Goal: Communication & Community: Answer question/provide support

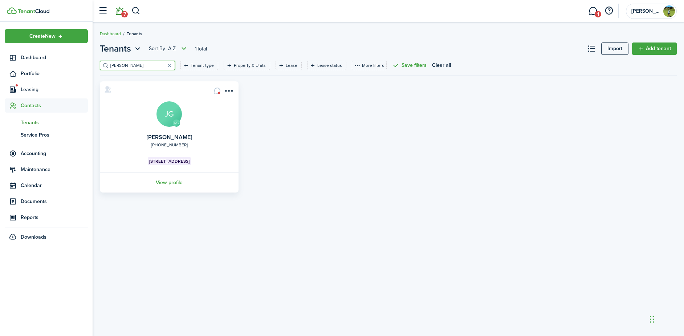
click at [119, 12] on link "7" at bounding box center [119, 11] width 14 height 19
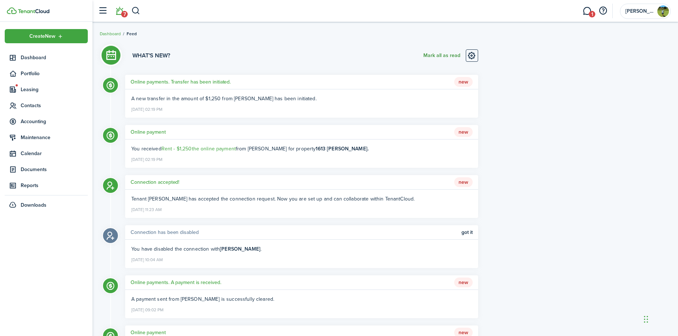
click at [455, 57] on button "Mark all as read" at bounding box center [441, 55] width 37 height 12
click at [585, 16] on link "1" at bounding box center [587, 11] width 14 height 19
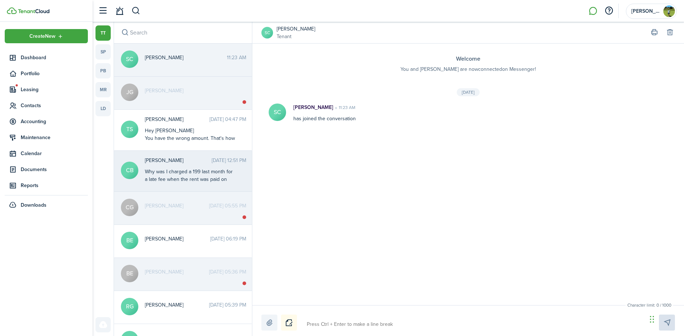
click at [198, 164] on div "[PERSON_NAME] [DATE] 12:51 PM Why was I charged a 199 last month for a late fee…" at bounding box center [195, 170] width 112 height 28
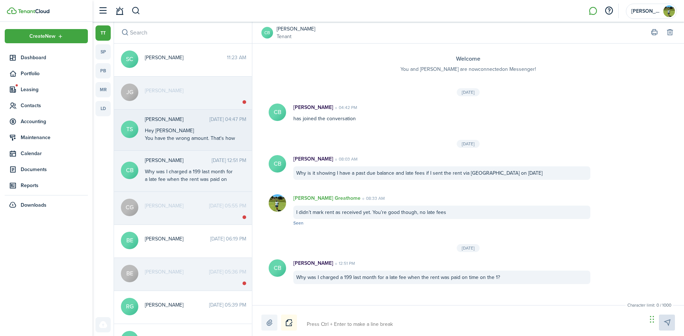
click at [198, 134] on div "Hey [PERSON_NAME] You have the wrong amount. That's how much the city is paying…" at bounding box center [190, 138] width 91 height 23
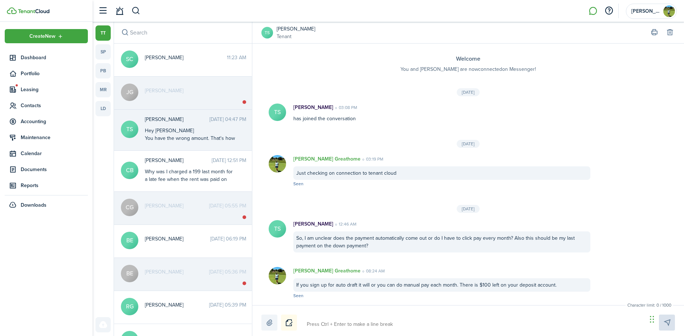
scroll to position [189, 0]
